Goal: Find specific fact: Locate a discrete piece of known information

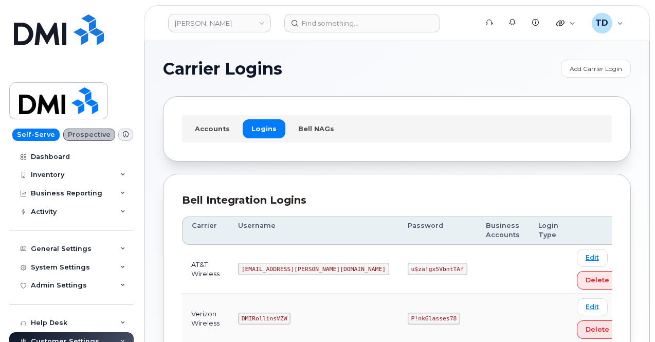
scroll to position [86, 0]
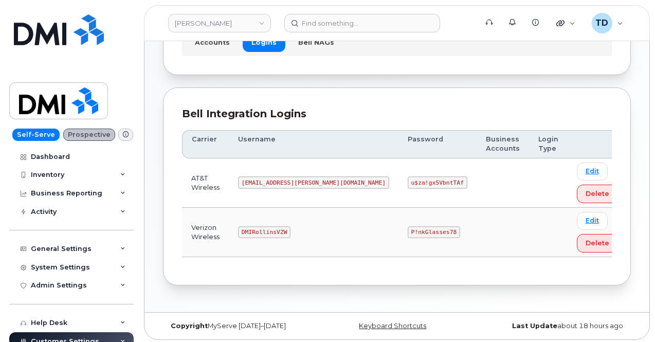
click at [398, 174] on td "u$za!gx5VbntTAf" at bounding box center [437, 182] width 78 height 49
click at [407, 176] on code "u$za!gx5VbntTAf" at bounding box center [437, 182] width 60 height 12
copy code "u$za!gx5VbntTAf"
click at [300, 177] on code "[EMAIL_ADDRESS][PERSON_NAME][DOMAIN_NAME]" at bounding box center [313, 182] width 151 height 12
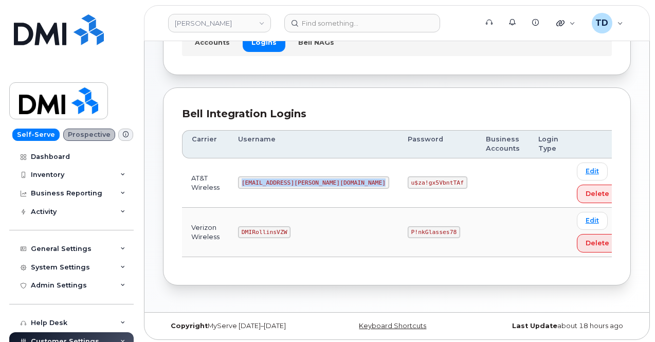
click at [300, 177] on code "[EMAIL_ADDRESS][PERSON_NAME][DOMAIN_NAME]" at bounding box center [313, 182] width 151 height 12
copy code "[EMAIL_ADDRESS][PERSON_NAME][DOMAIN_NAME]"
click at [407, 181] on code "u$za!gx5VbntTAf" at bounding box center [437, 182] width 60 height 12
click at [407, 182] on code "u$za!gx5VbntTAf" at bounding box center [437, 182] width 60 height 12
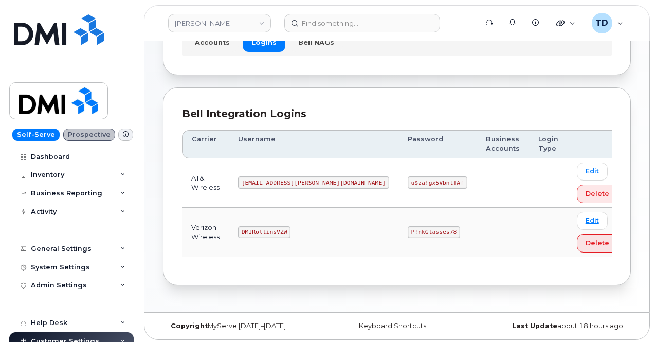
click at [407, 182] on code "u$za!gx5VbntTAf" at bounding box center [437, 182] width 60 height 12
copy code "u$za!gx5VbntTAf"
